Goal: Information Seeking & Learning: Check status

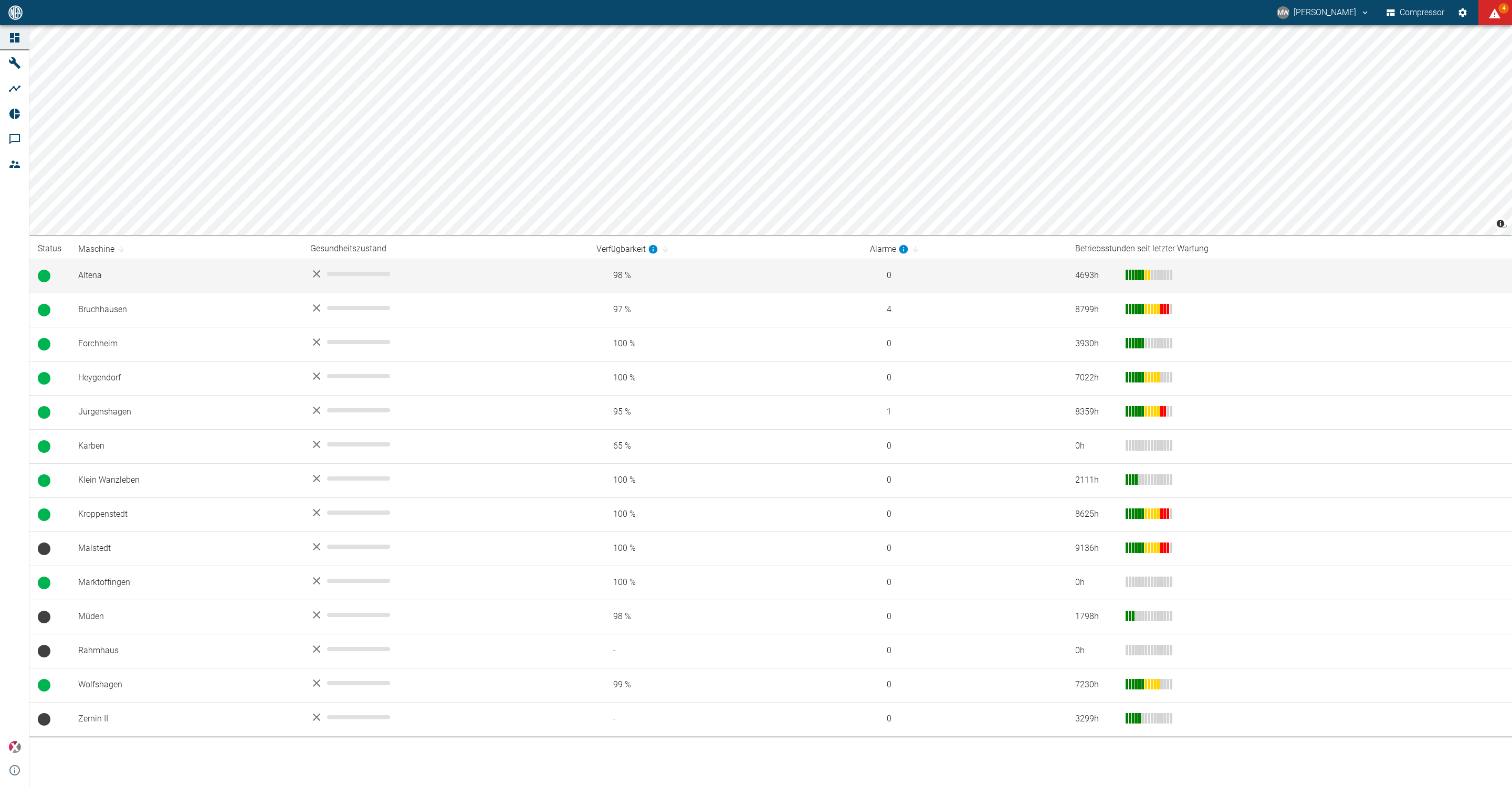
click at [112, 269] on td "Altena" at bounding box center [185, 276] width 232 height 34
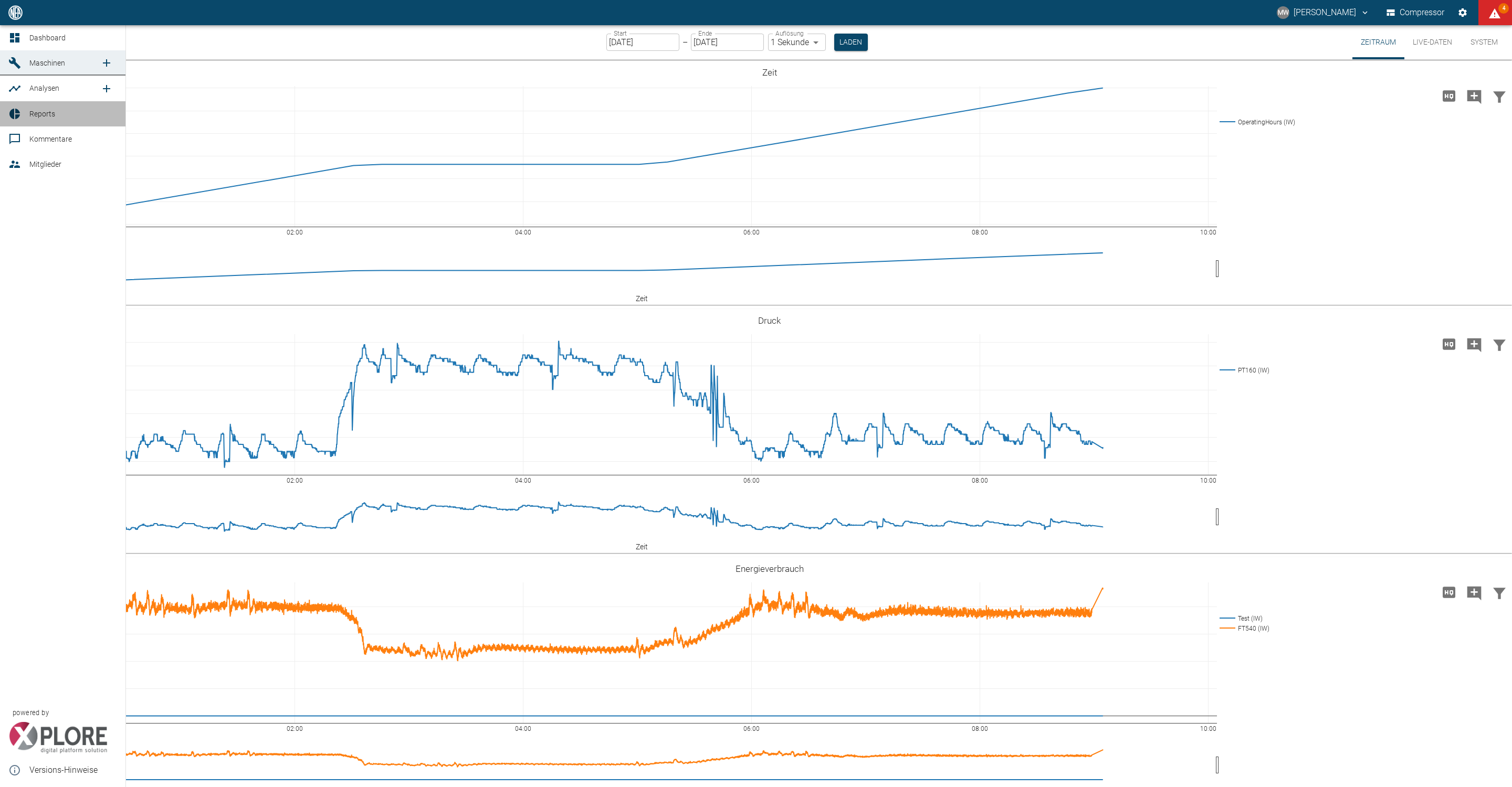
click at [27, 113] on link "Reports" at bounding box center [62, 114] width 125 height 25
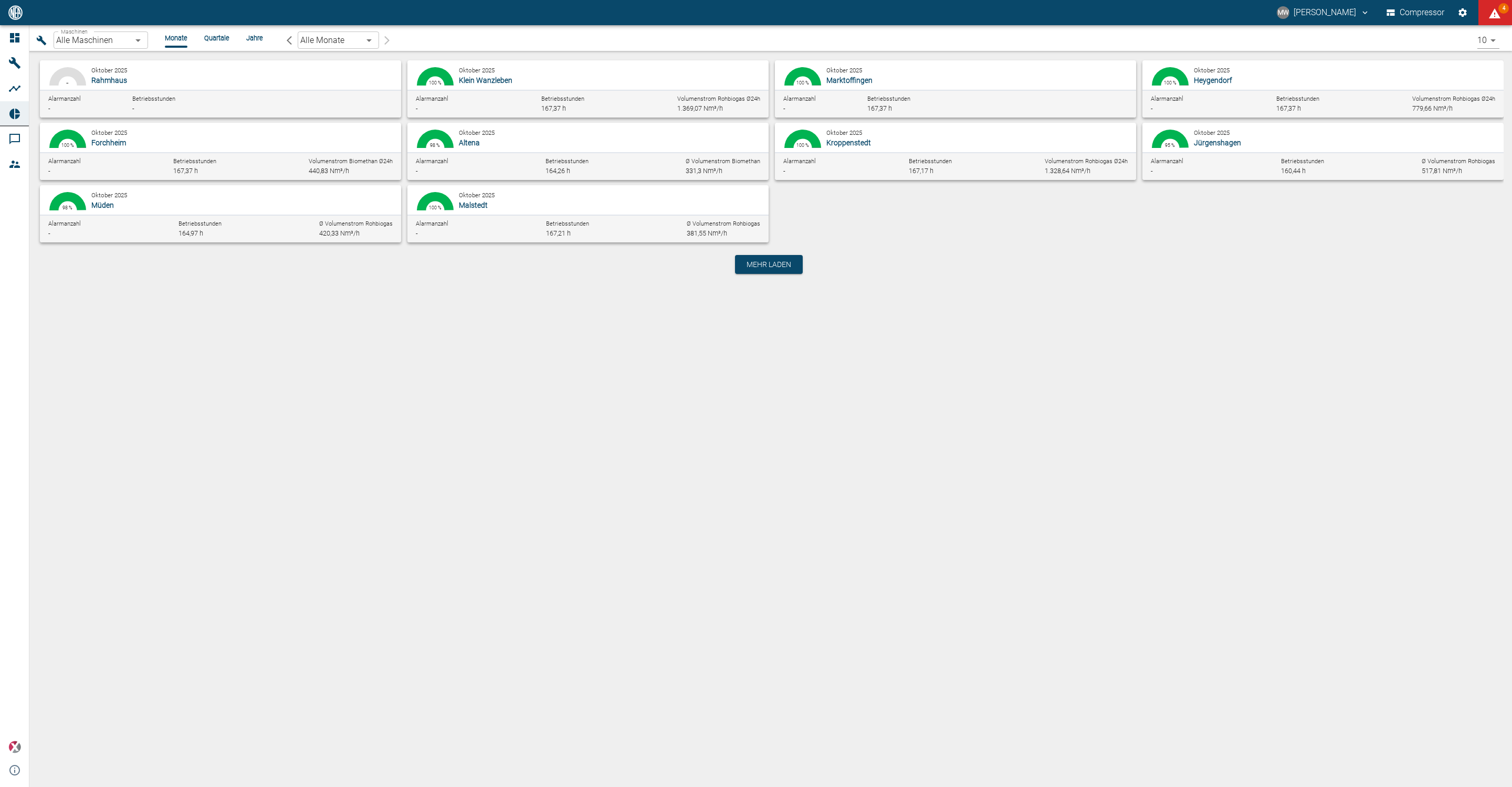
click at [668, 131] on div "Oktober 2025 Altena" at bounding box center [605, 138] width 294 height 21
type input "8adfe6da-ca7f-4ccd-9dde-36eab4990d2d"
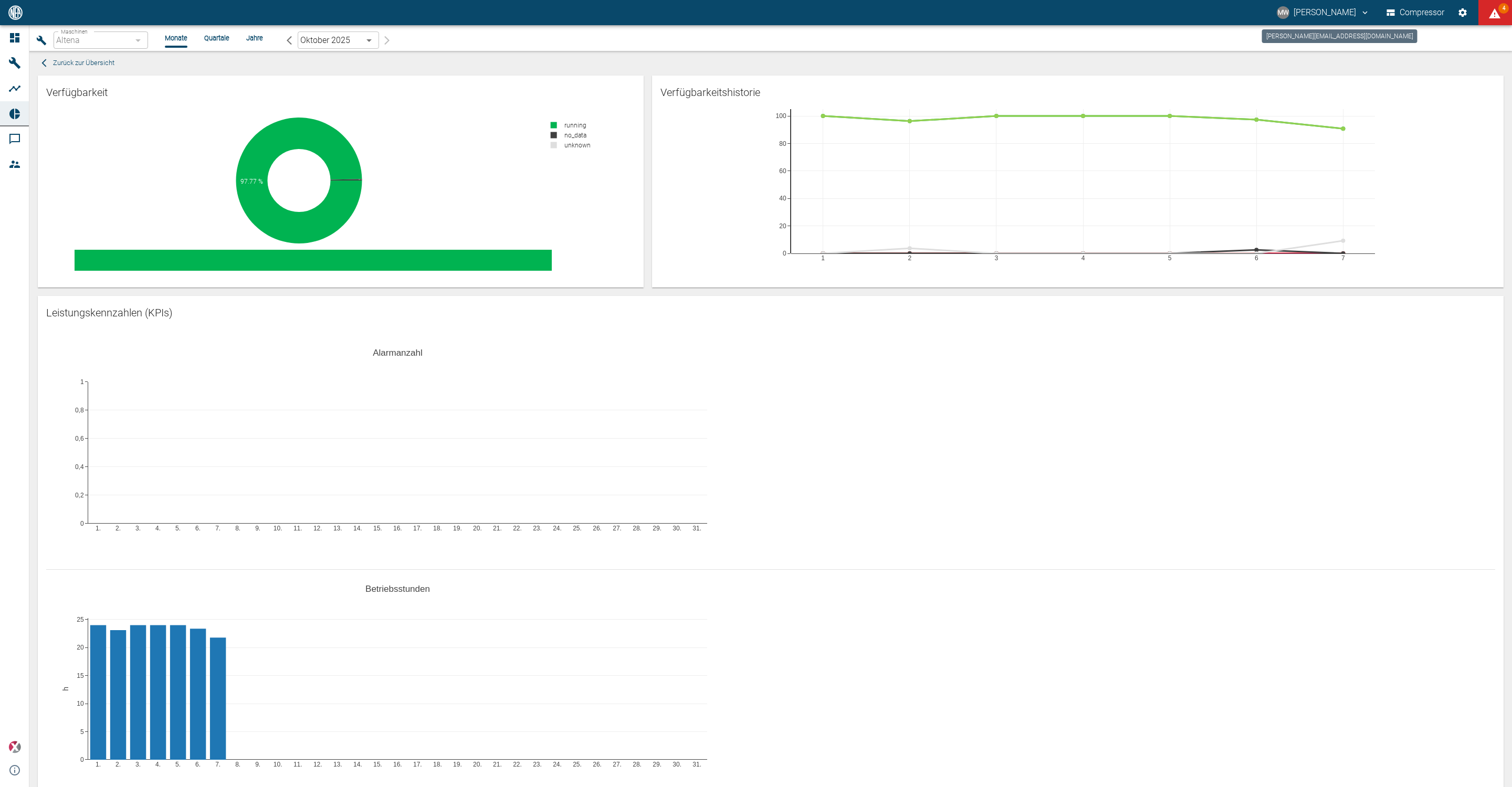
click at [1364, 13] on icon "markus.wilshusen@arcanum-energy.de" at bounding box center [1365, 12] width 5 height 3
click at [15, 90] on div at bounding box center [756, 393] width 1512 height 787
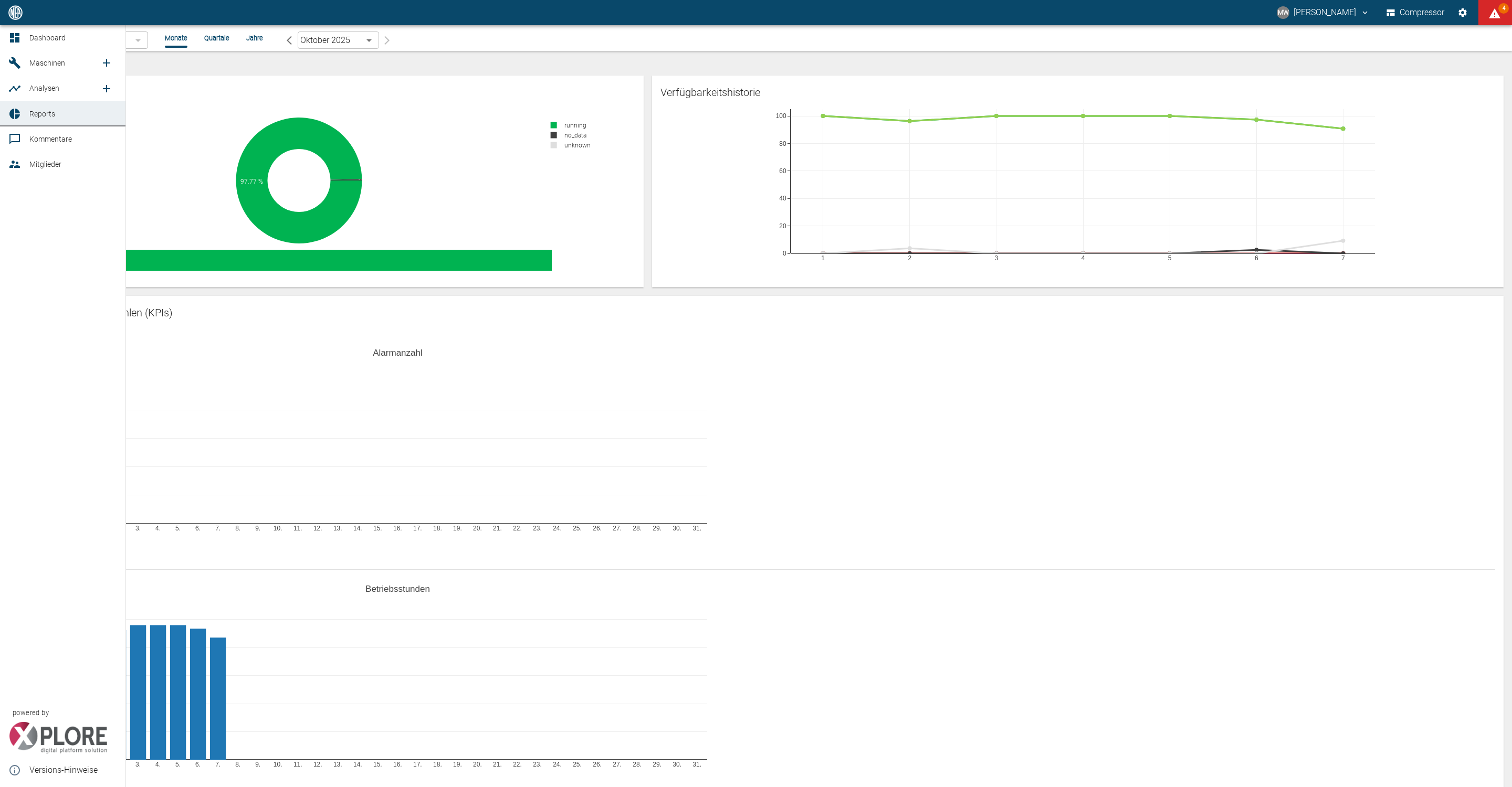
click at [65, 84] on span "Analysen" at bounding box center [65, 88] width 71 height 13
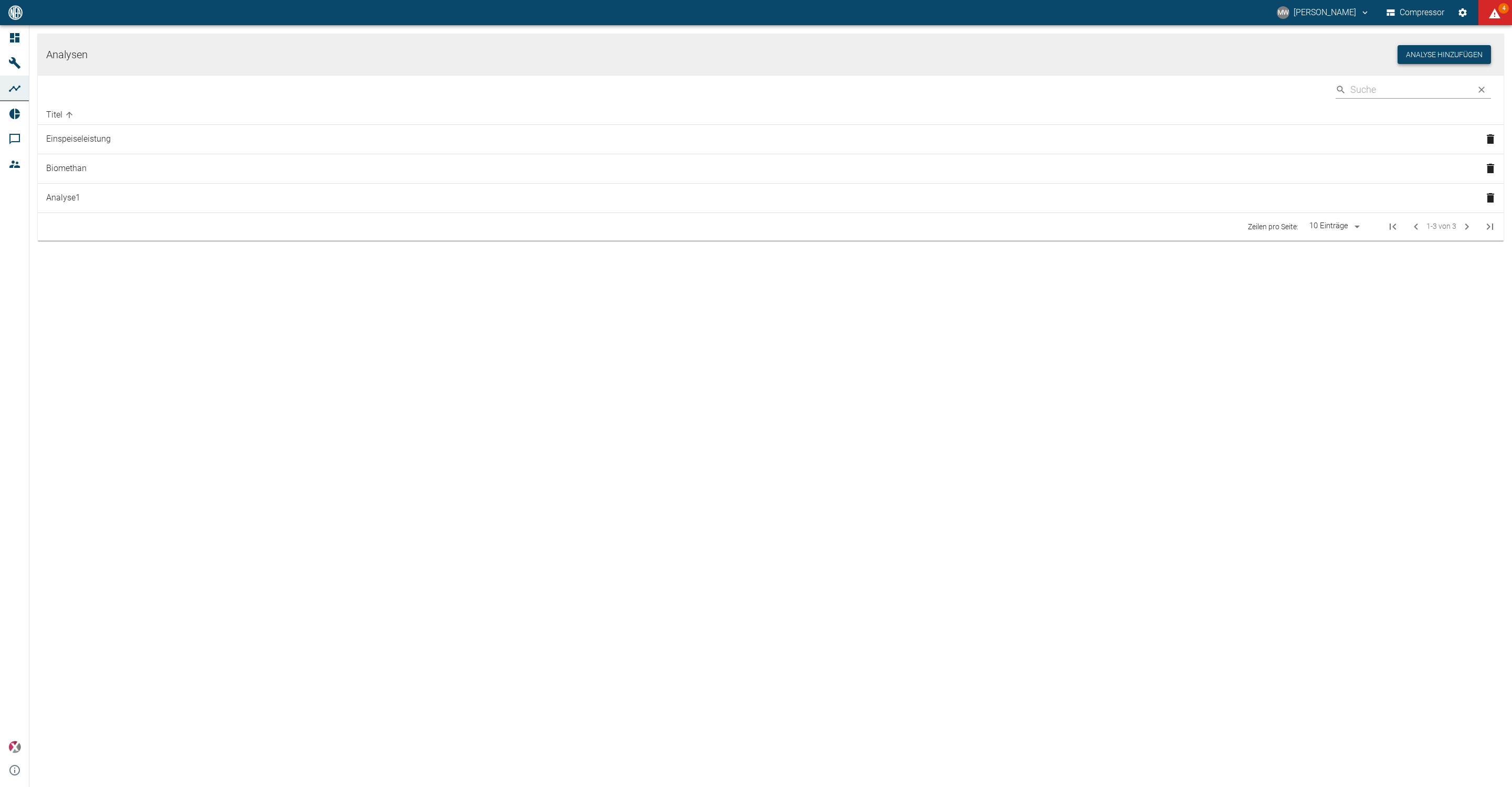
click at [1436, 55] on button "Analyse hinzufügen" at bounding box center [1444, 55] width 93 height 19
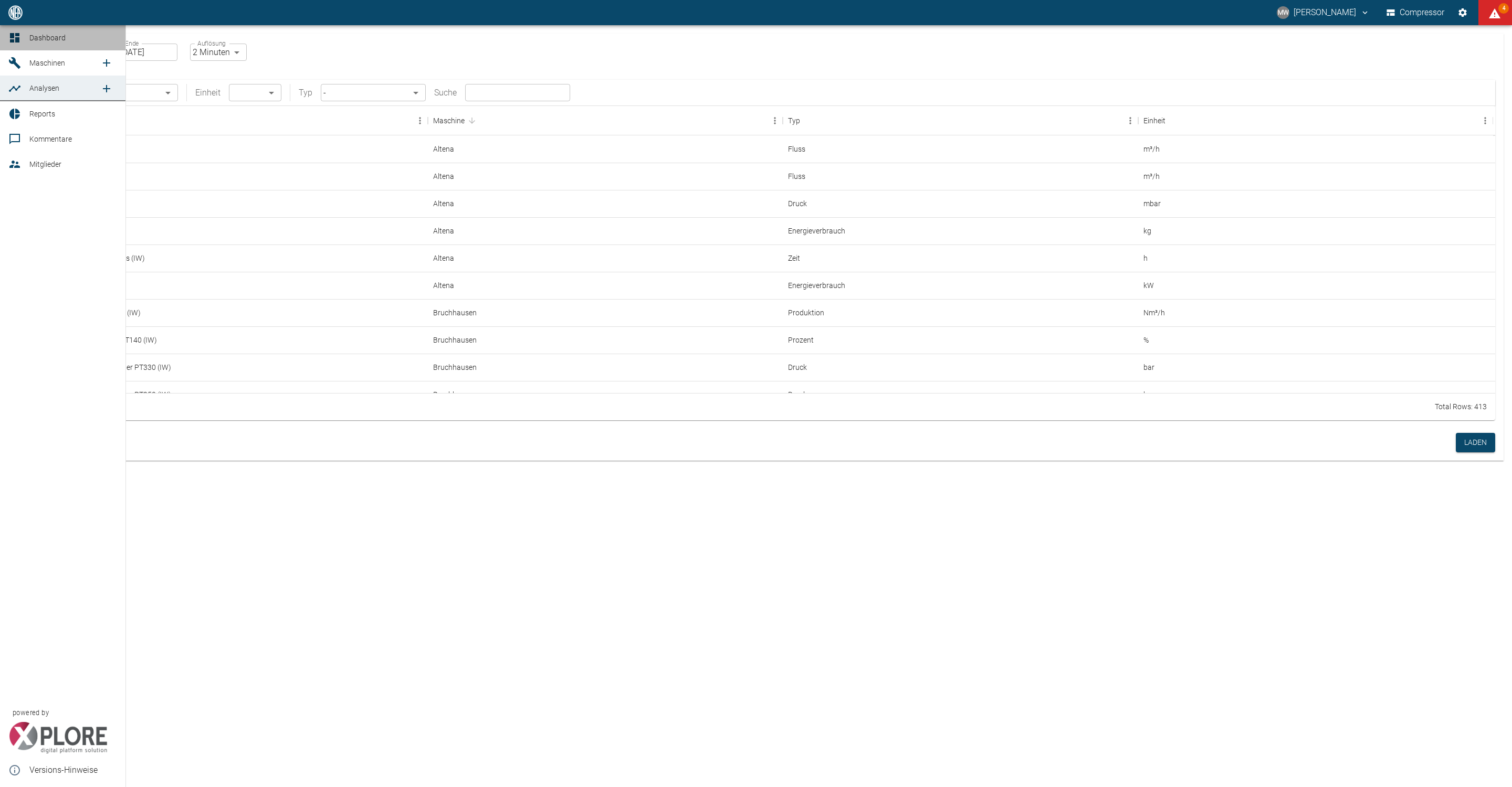
click at [38, 40] on span "Dashboard" at bounding box center [48, 38] width 36 height 8
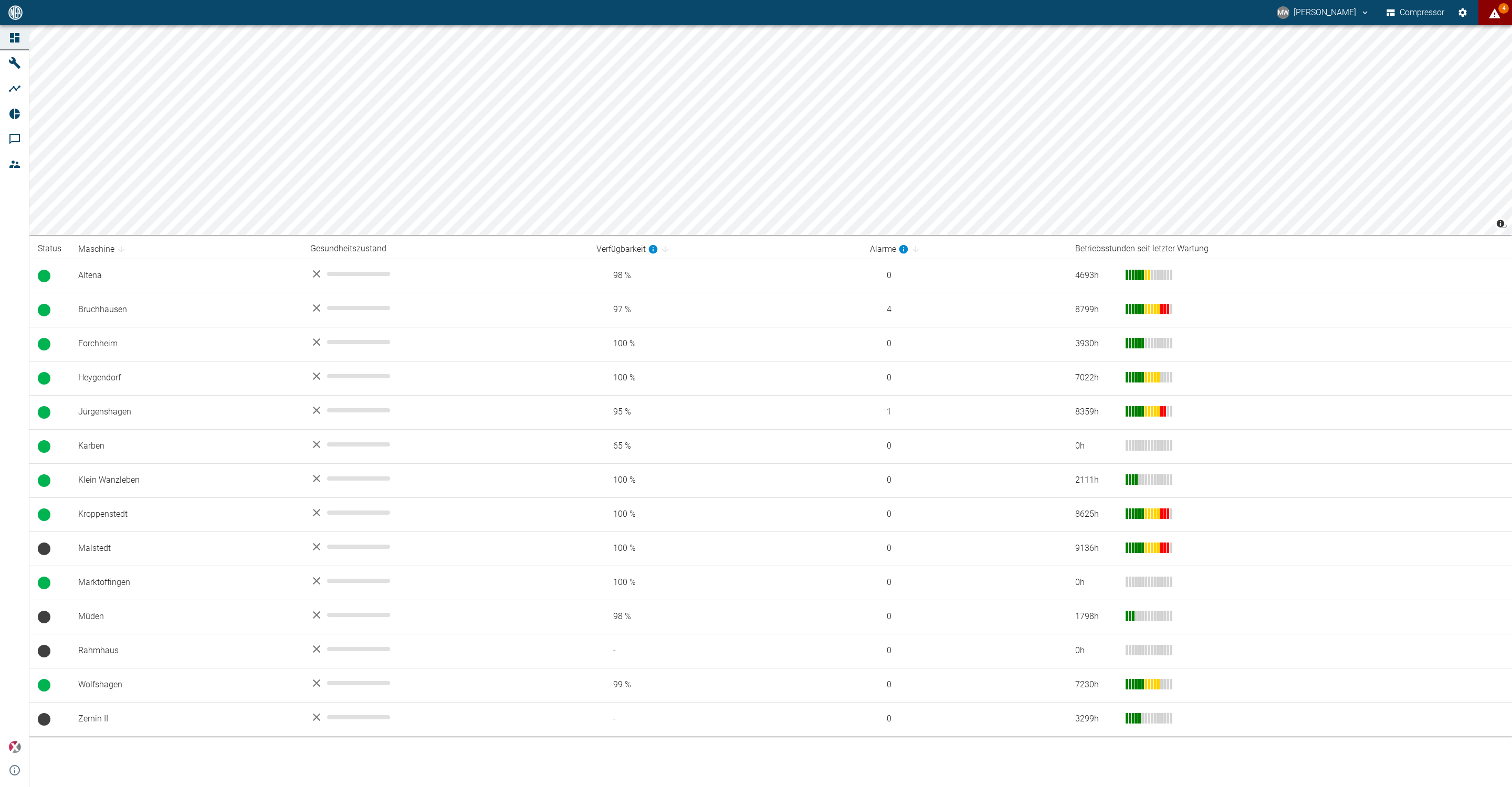
click at [1493, 10] on icon "displayAlerts" at bounding box center [1494, 13] width 13 height 13
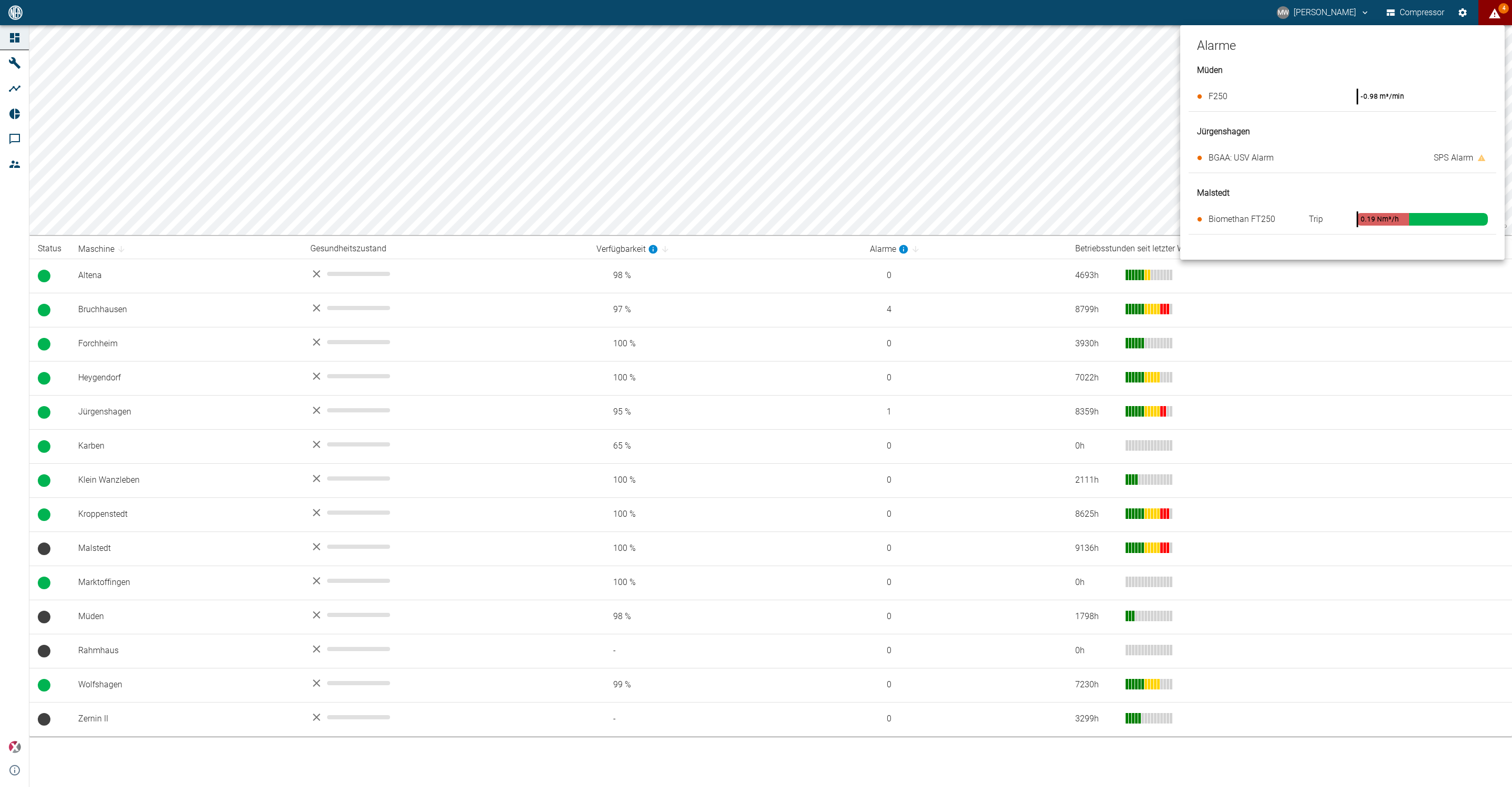
click at [19, 81] on div at bounding box center [756, 393] width 1512 height 787
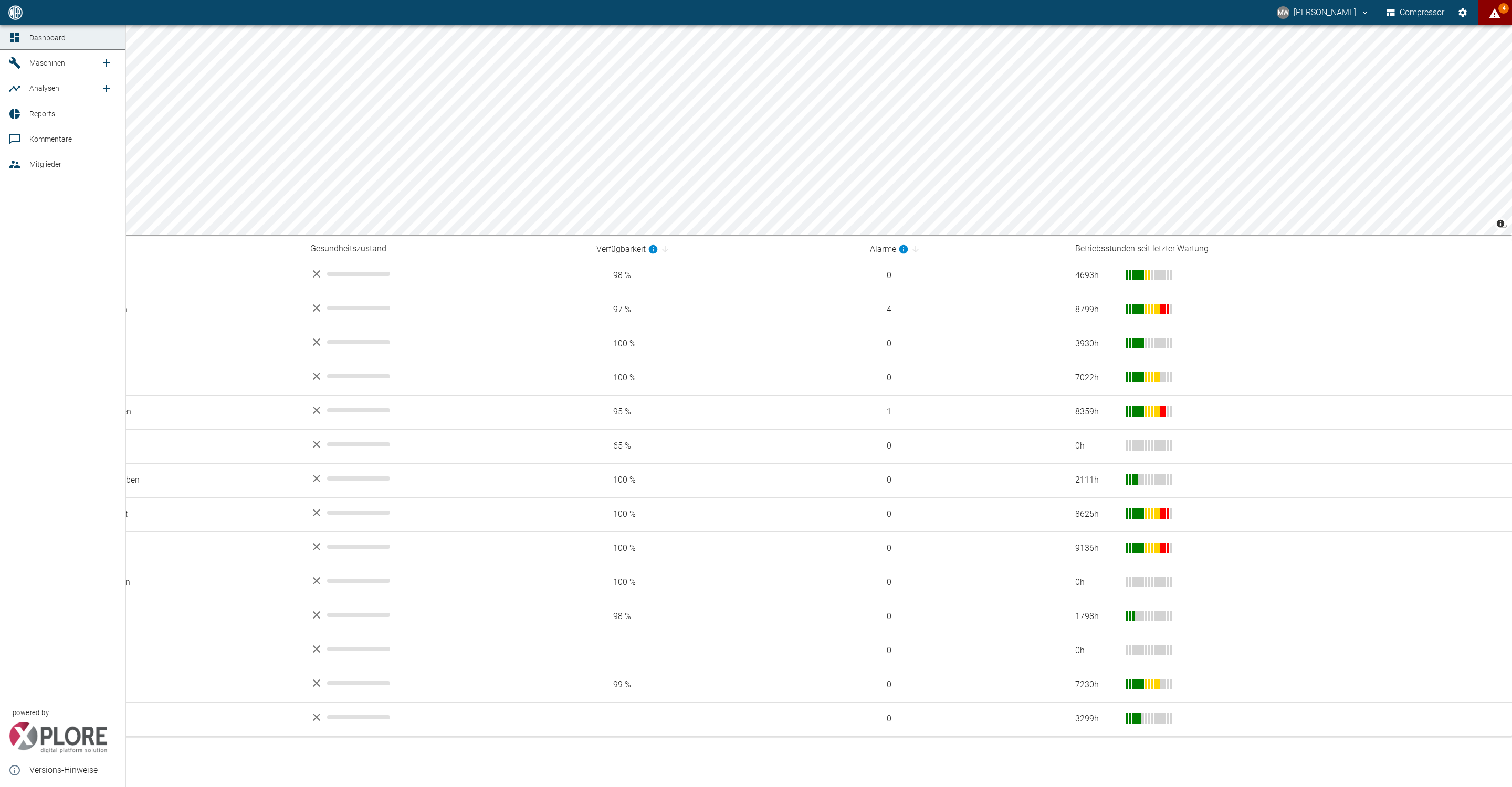
click at [19, 65] on li "Maschinen" at bounding box center [62, 63] width 125 height 25
click at [45, 63] on span "Maschinen" at bounding box center [47, 63] width 36 height 8
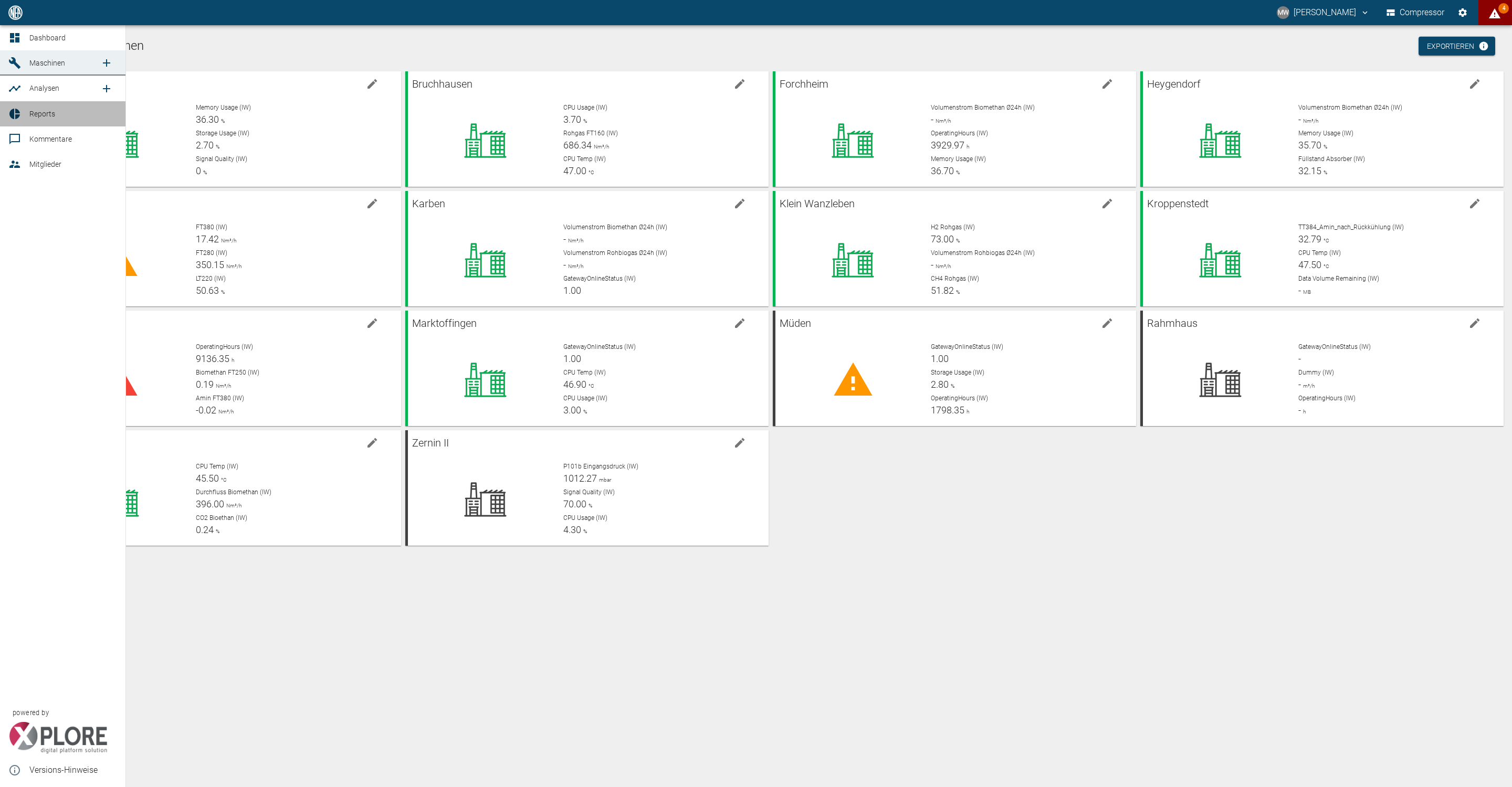
click at [15, 116] on icon at bounding box center [15, 114] width 13 height 13
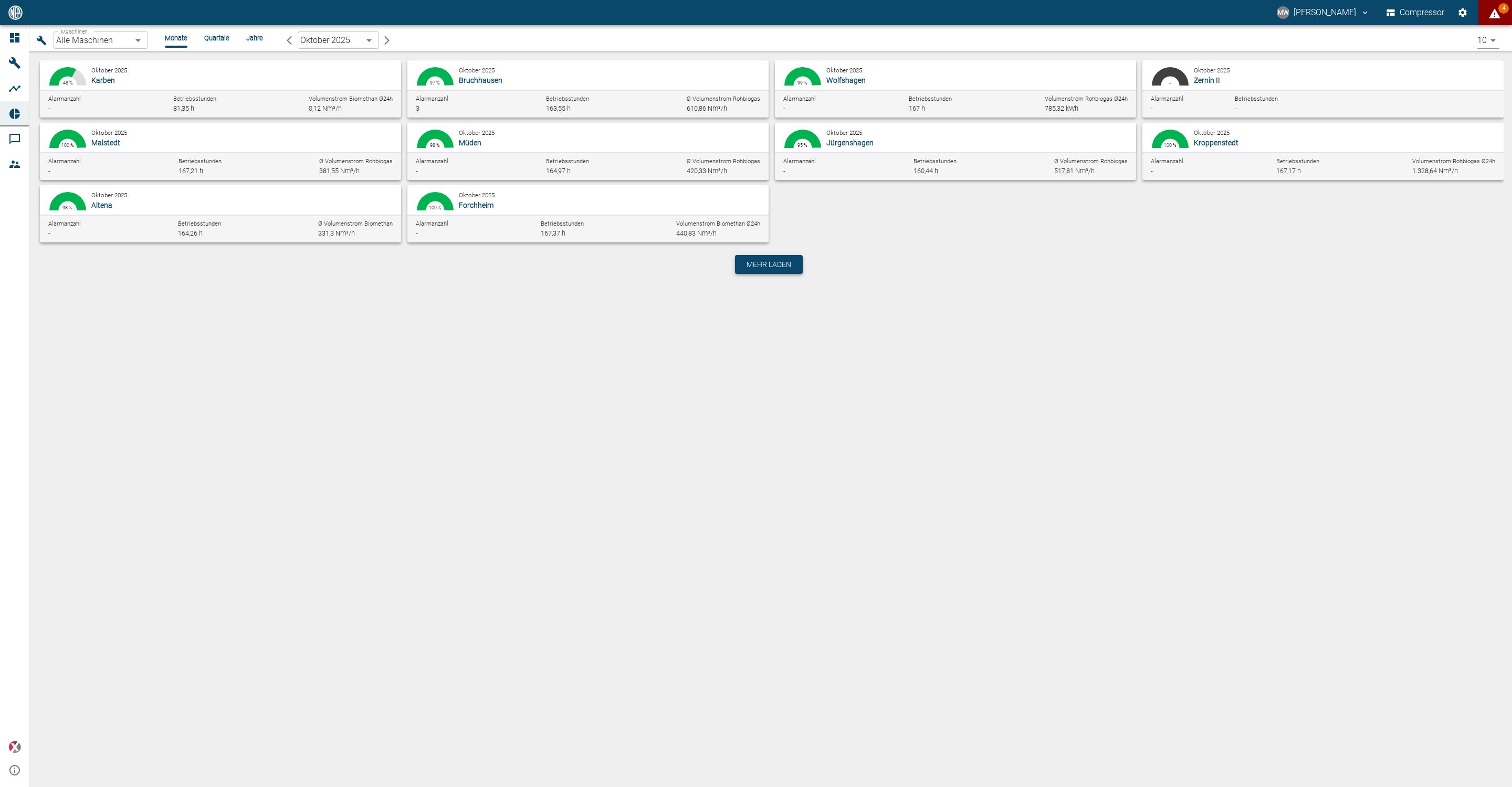
click at [776, 268] on span "Mehr laden" at bounding box center [769, 264] width 45 height 10
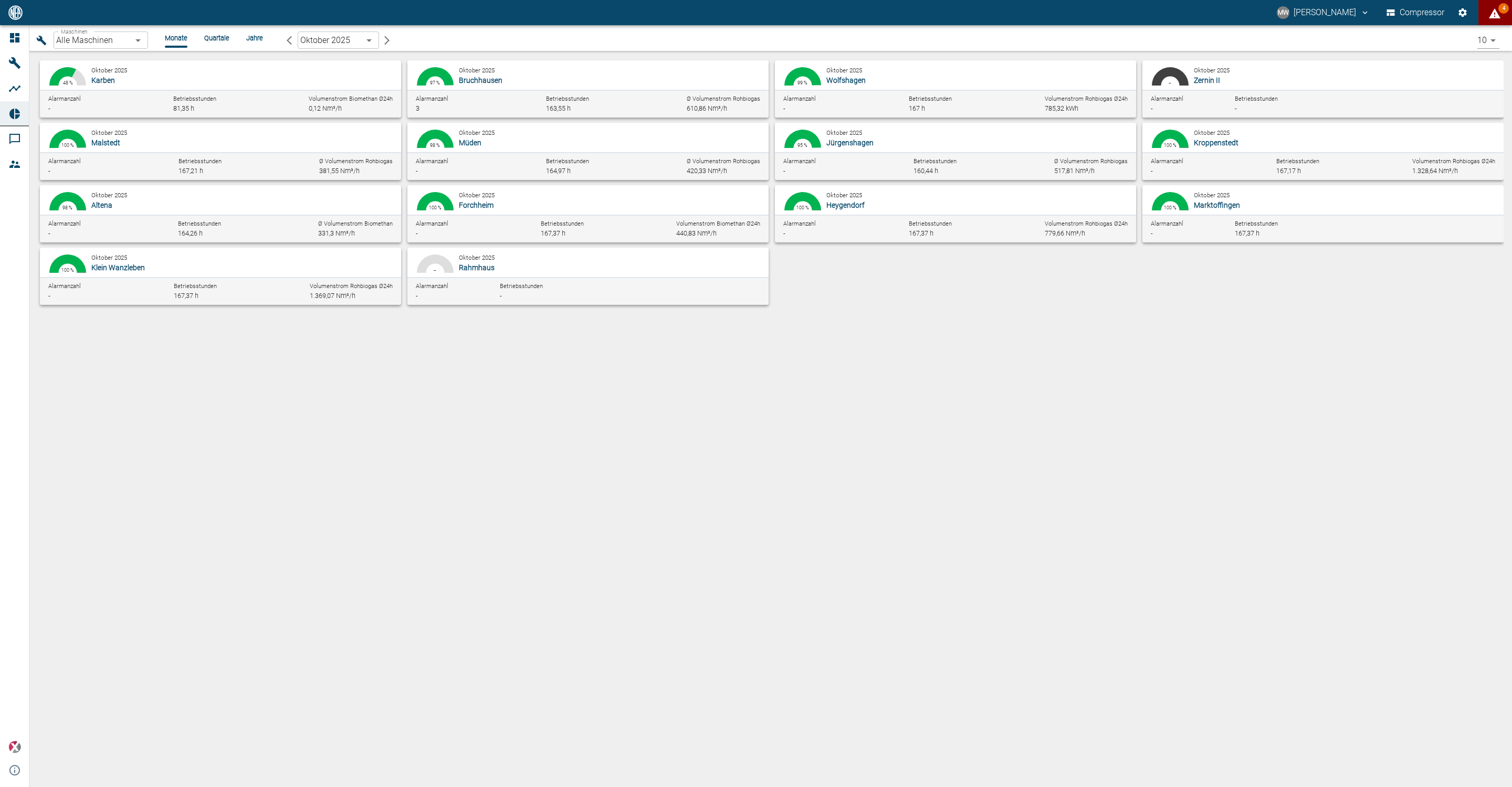
click at [1490, 42] on body "MW [PERSON_NAME] Compressor 4 Dashboard Maschinen Analysen Reports Kommentare M…" at bounding box center [756, 393] width 1512 height 787
click at [1476, 60] on li "5" at bounding box center [1488, 62] width 26 height 19
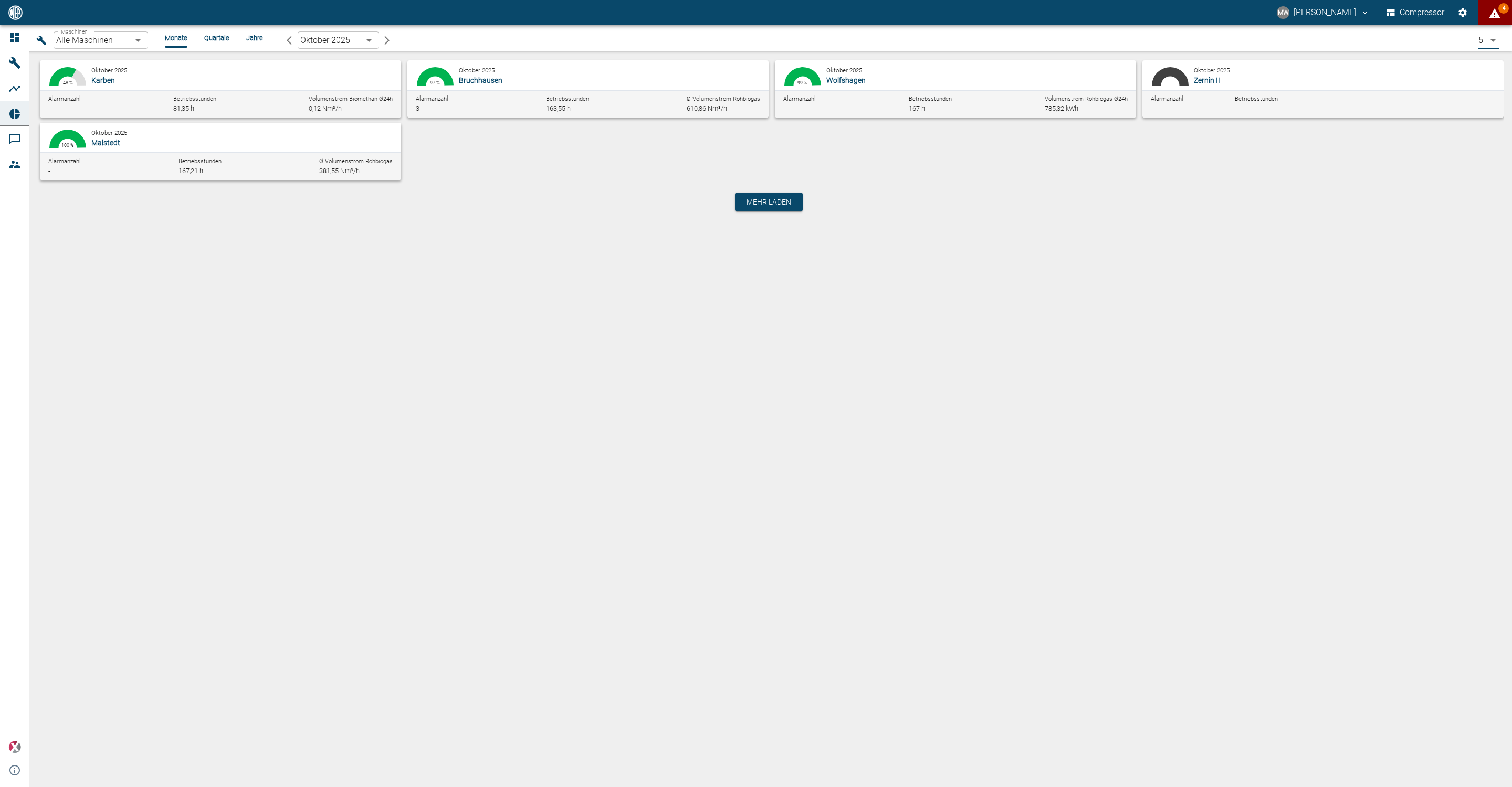
click at [1492, 42] on body "MW [PERSON_NAME] Compressor 4 Dashboard Maschinen Analysen Reports Kommentare M…" at bounding box center [756, 393] width 1512 height 787
click at [1484, 104] on li "25" at bounding box center [1488, 99] width 26 height 19
type input "25"
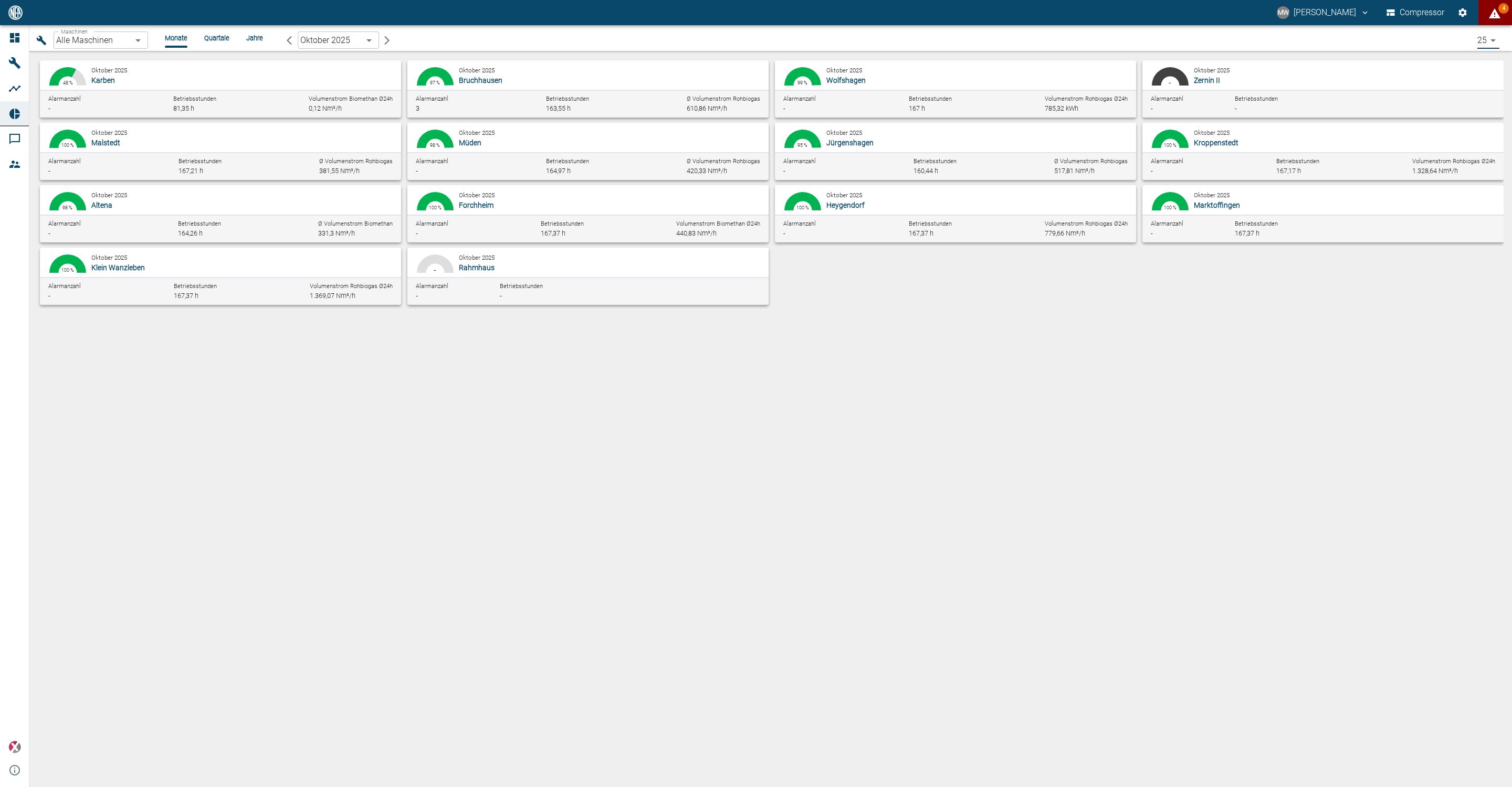
click at [219, 38] on li "Quartale" at bounding box center [217, 38] width 25 height 10
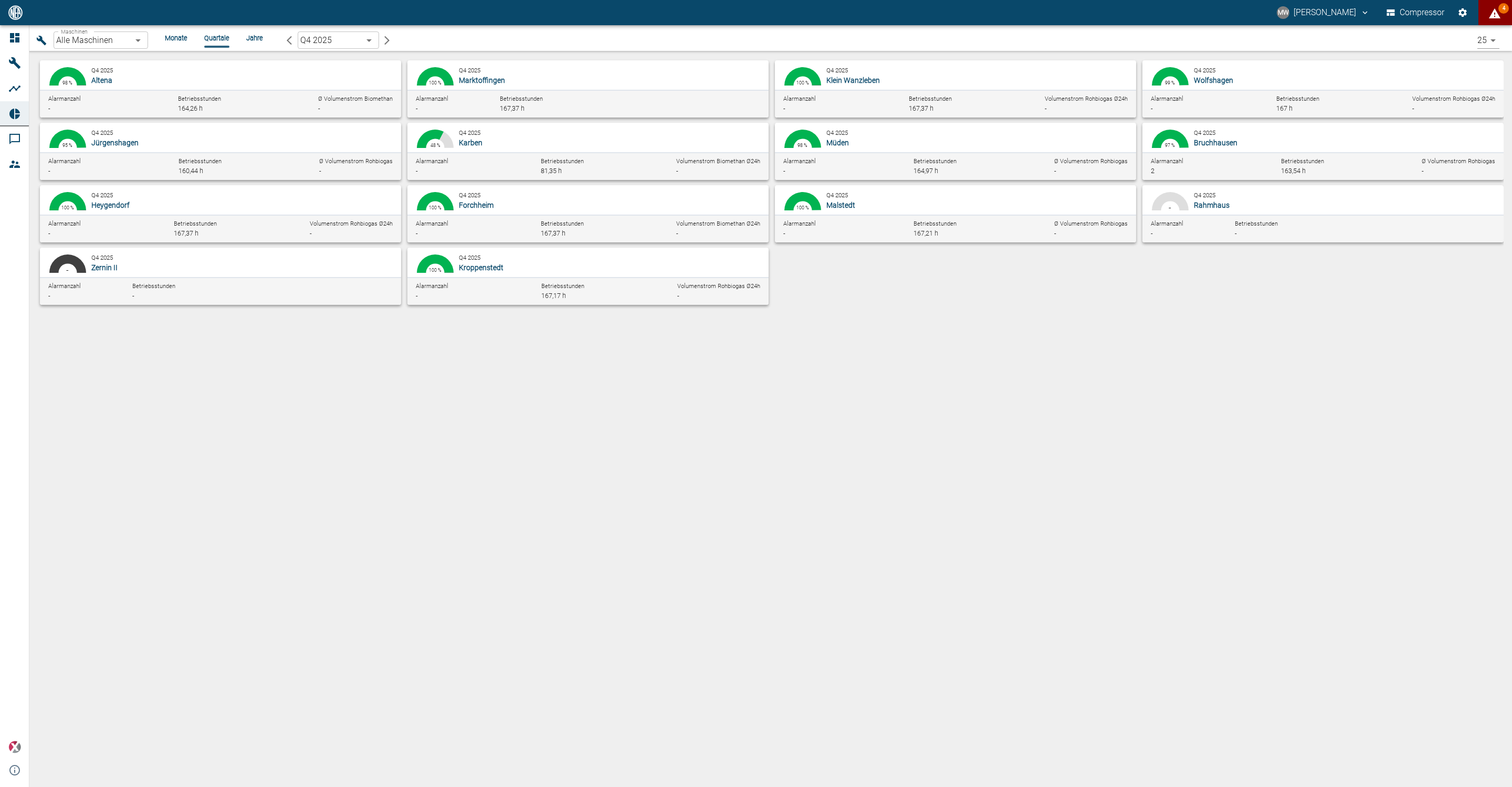
click at [253, 37] on li "Jahre" at bounding box center [255, 38] width 17 height 10
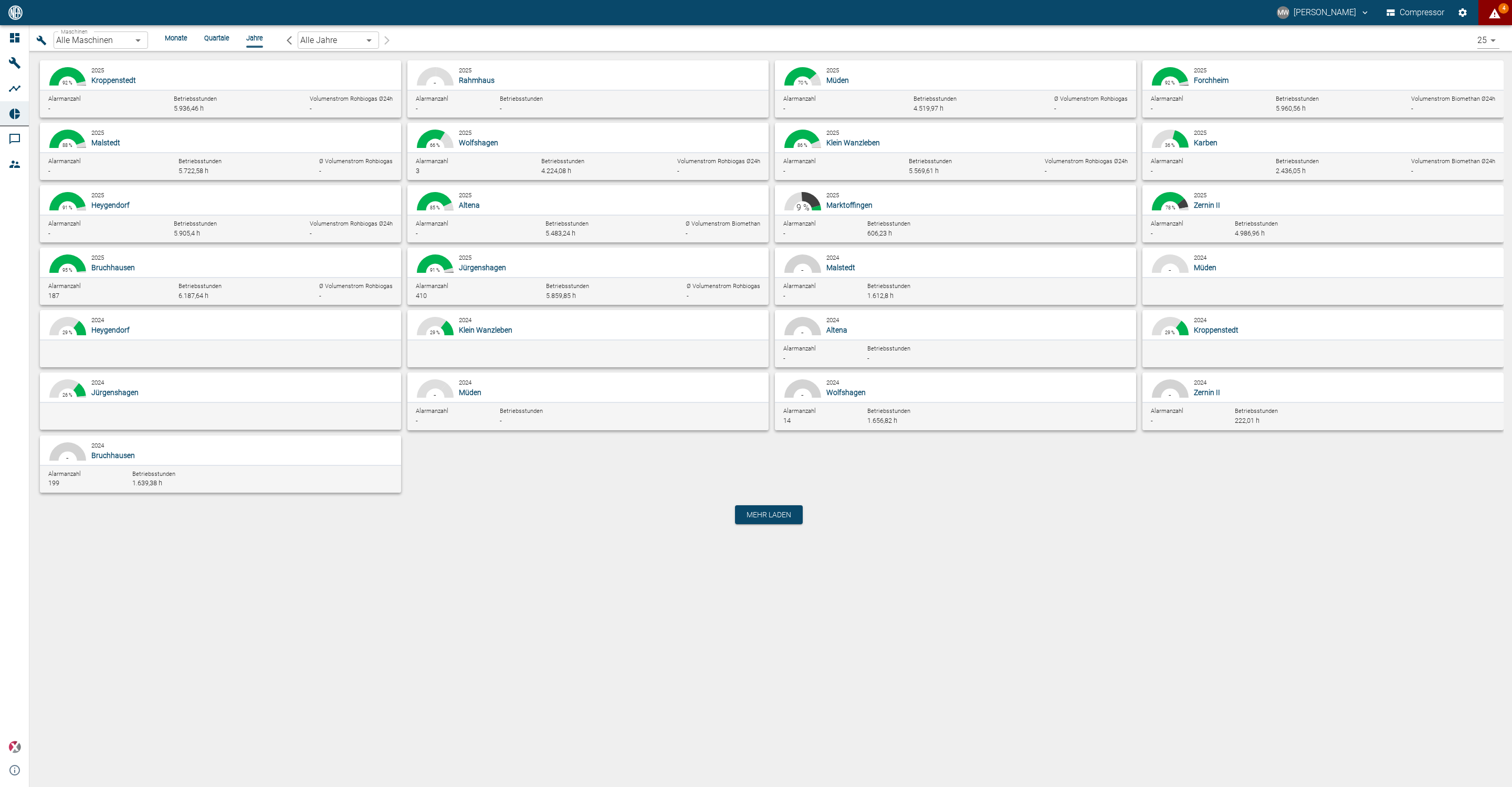
click at [213, 37] on li "Quartale" at bounding box center [217, 38] width 25 height 10
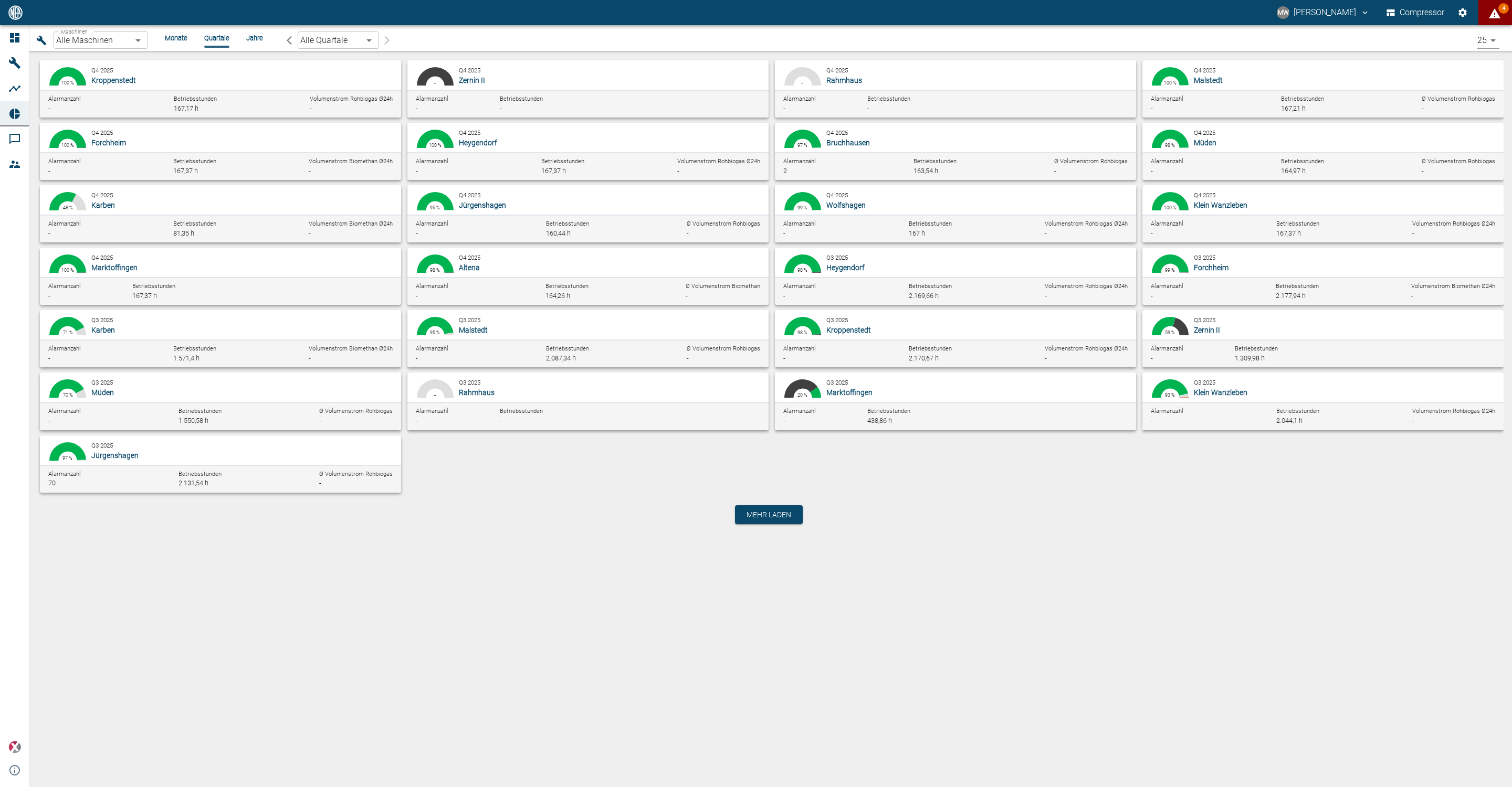
click at [186, 38] on li "Monate" at bounding box center [176, 38] width 22 height 10
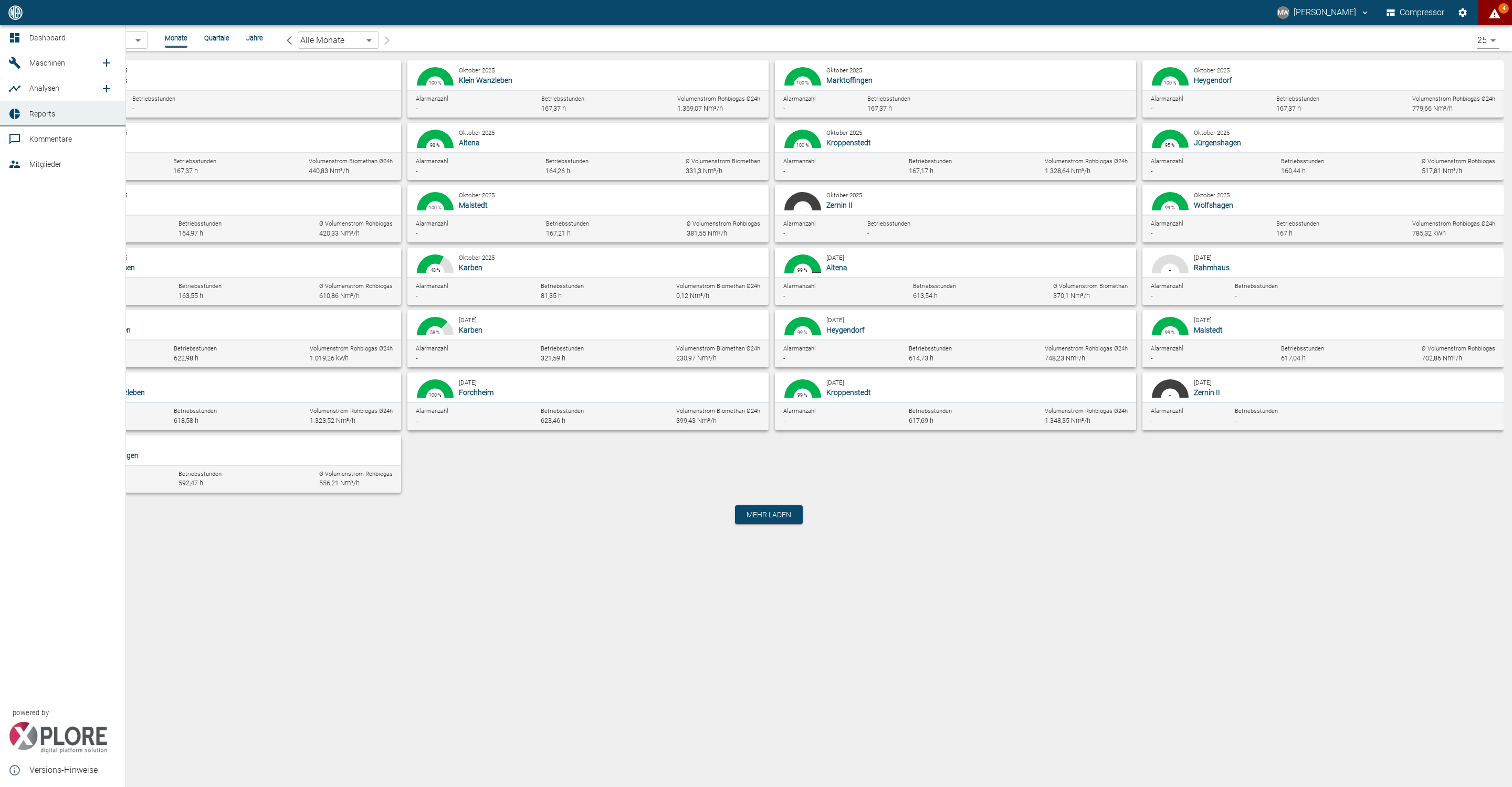
click at [4, 38] on link "Dashboard" at bounding box center [62, 38] width 125 height 25
